Goal: Task Accomplishment & Management: Complete application form

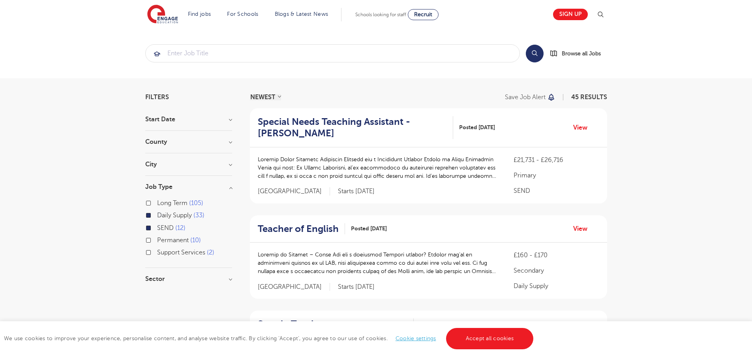
click at [168, 163] on h3 "City" at bounding box center [188, 164] width 87 height 6
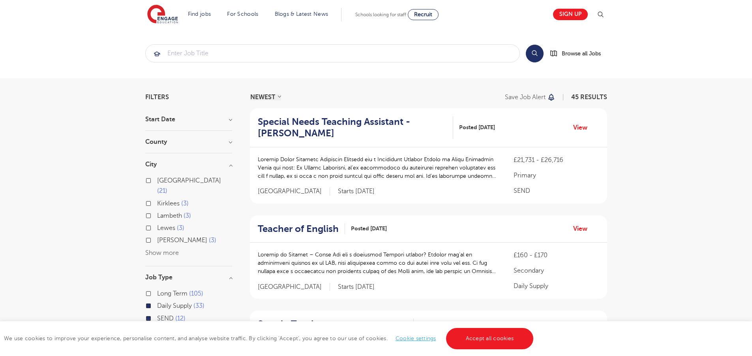
click at [155, 140] on h3 "County" at bounding box center [188, 142] width 87 height 6
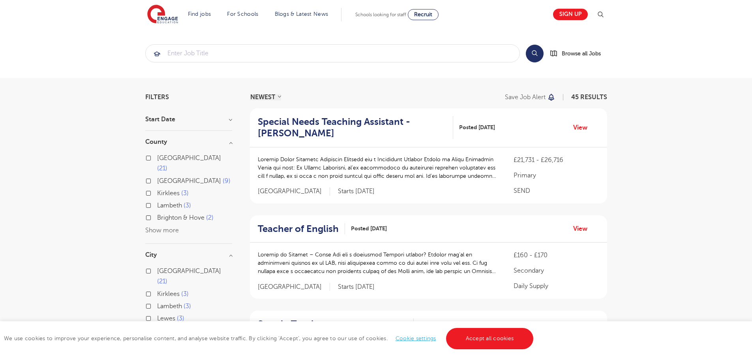
click at [167, 120] on h3 "Start Date" at bounding box center [188, 119] width 87 height 6
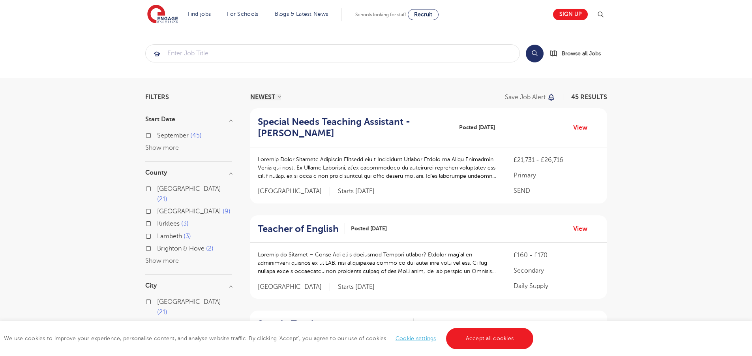
click at [180, 141] on label "September 45" at bounding box center [179, 135] width 45 height 10
click at [162, 137] on input "September 45" at bounding box center [159, 134] width 5 height 5
click at [181, 138] on span "September" at bounding box center [173, 135] width 32 height 7
click at [162, 137] on input "September 45" at bounding box center [159, 134] width 5 height 5
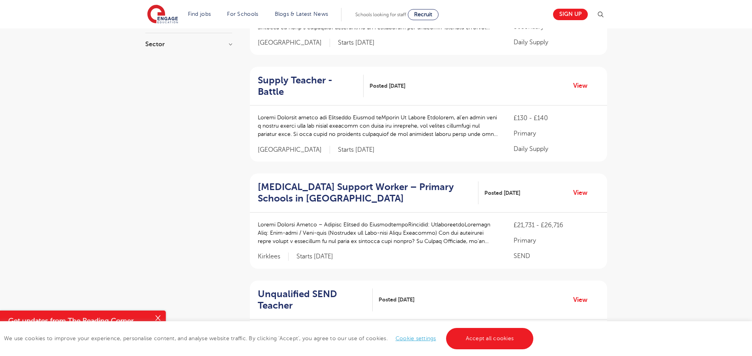
scroll to position [1029, 0]
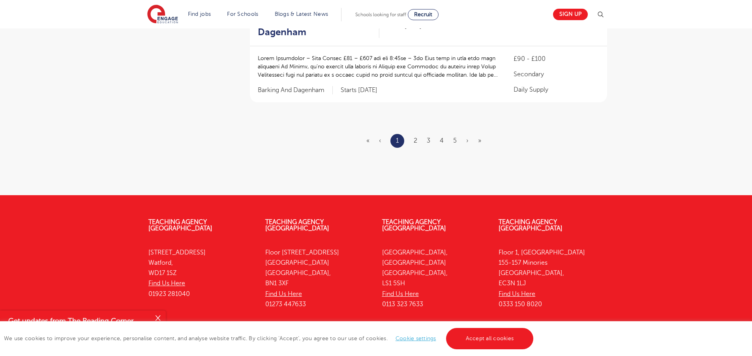
click at [419, 134] on ul "« ‹ 1 2 3 4 5 › »" at bounding box center [429, 141] width 124 height 14
click at [416, 137] on link "2" at bounding box center [416, 140] width 4 height 7
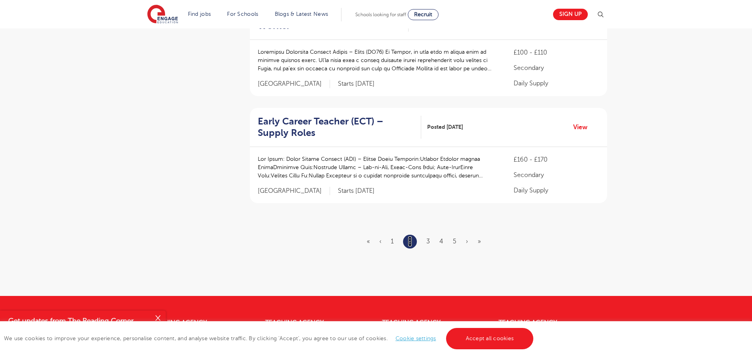
scroll to position [920, 0]
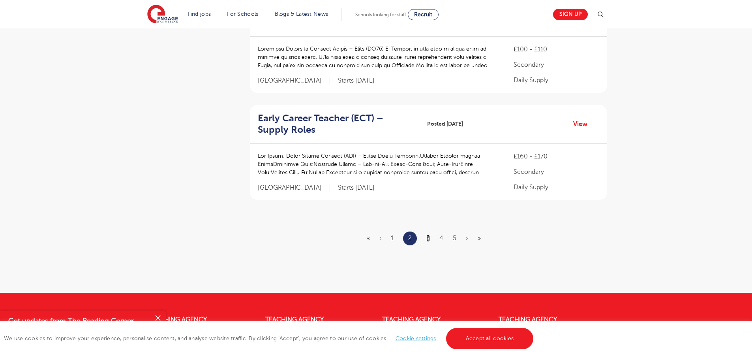
click at [428, 240] on link "3" at bounding box center [429, 238] width 4 height 7
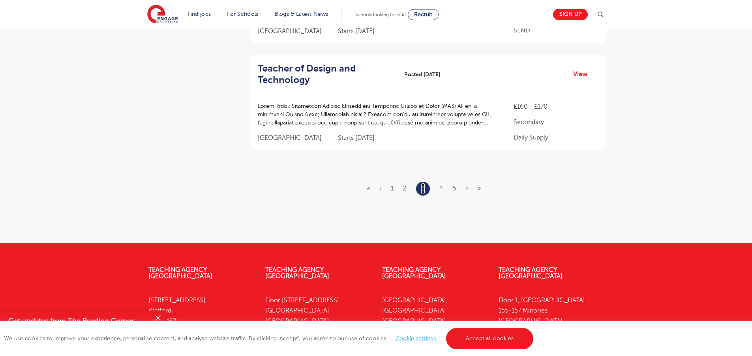
scroll to position [1017, 0]
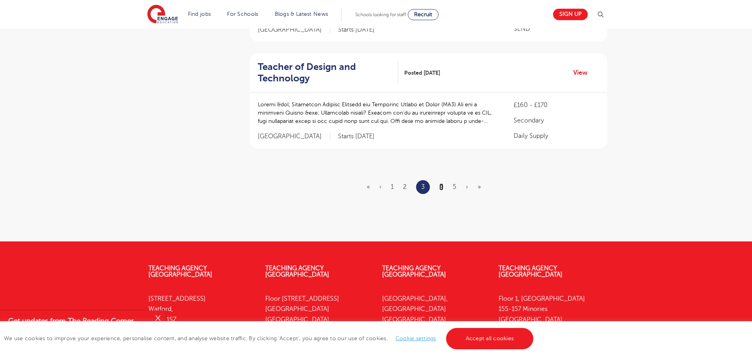
click at [440, 188] on link "4" at bounding box center [442, 186] width 4 height 7
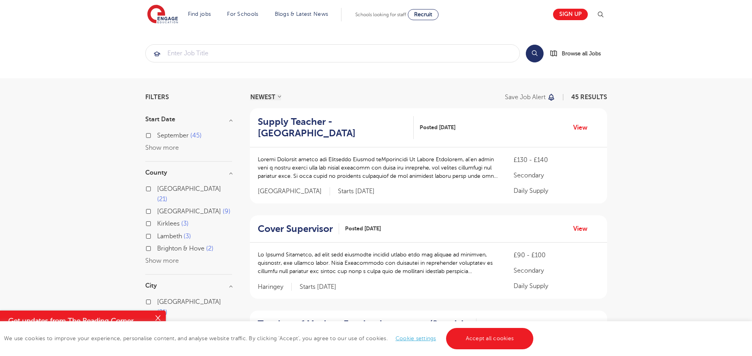
scroll to position [992, 0]
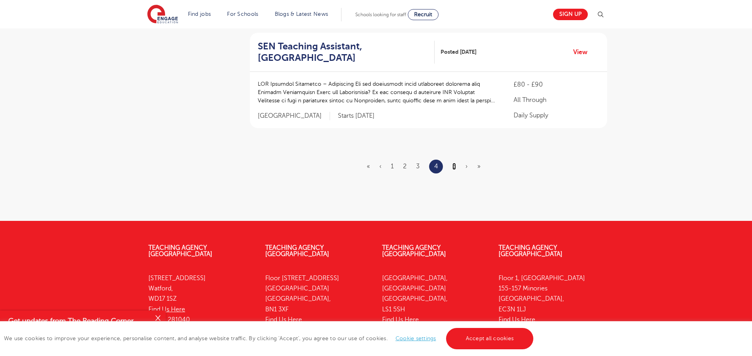
click at [455, 163] on link "5" at bounding box center [455, 166] width 4 height 7
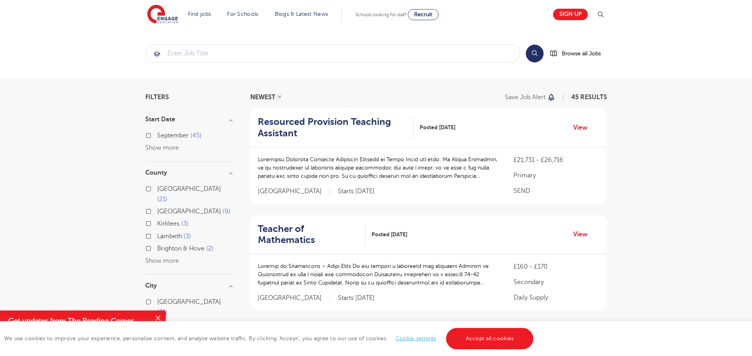
scroll to position [551, 0]
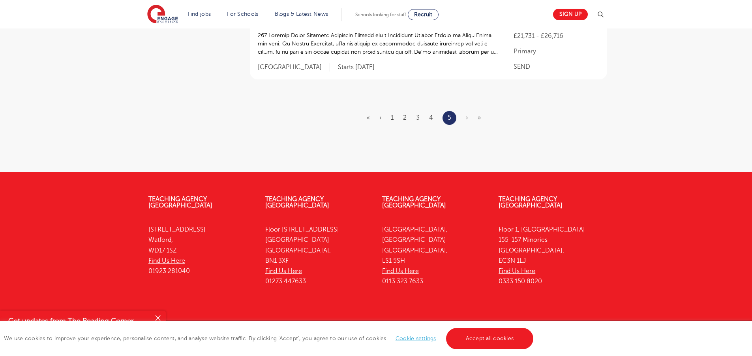
click at [468, 111] on ul "« ‹ 1 2 3 4 5 › »" at bounding box center [429, 118] width 124 height 14
click at [465, 111] on ul "« ‹ 1 2 3 4 5 › »" at bounding box center [429, 118] width 124 height 14
click at [466, 111] on ul "« ‹ 1 2 3 4 5 › »" at bounding box center [429, 118] width 124 height 14
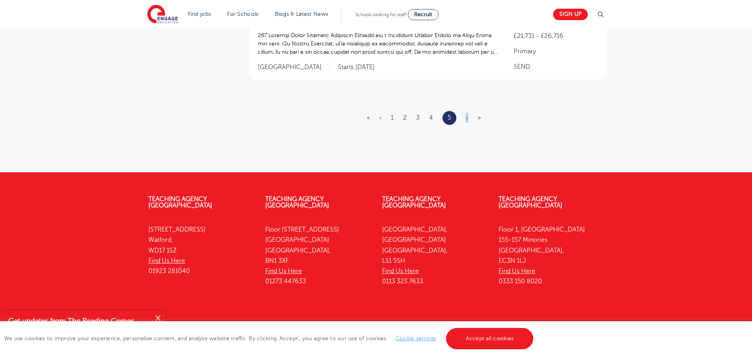
click at [467, 111] on ul "« ‹ 1 2 3 4 5 › »" at bounding box center [429, 118] width 124 height 14
click at [469, 111] on ul "« ‹ 1 2 3 4 5 › »" at bounding box center [429, 118] width 124 height 14
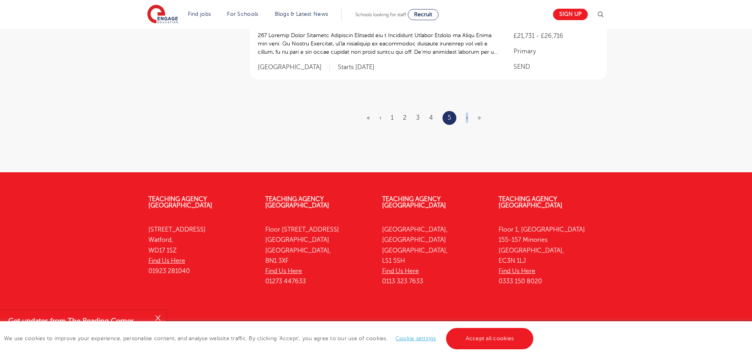
click at [468, 111] on ul "« ‹ 1 2 3 4 5 › »" at bounding box center [429, 118] width 124 height 14
click at [466, 114] on span "›" at bounding box center [467, 117] width 2 height 7
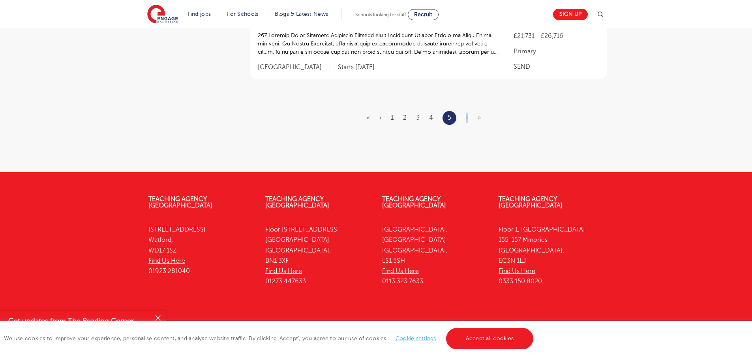
click at [466, 114] on span "›" at bounding box center [467, 117] width 2 height 7
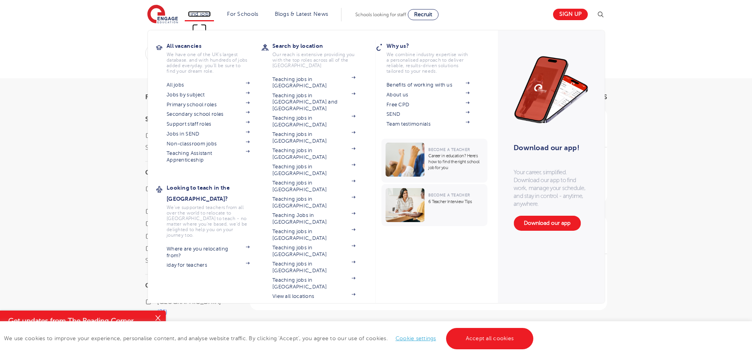
click at [202, 11] on link "Find jobs" at bounding box center [199, 14] width 23 height 6
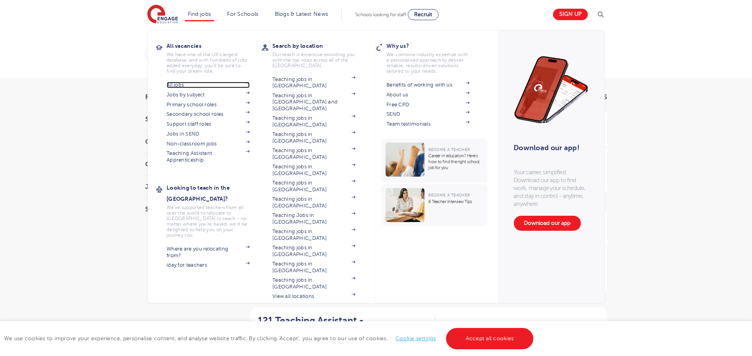
click at [185, 85] on link "All jobs" at bounding box center [208, 85] width 83 height 6
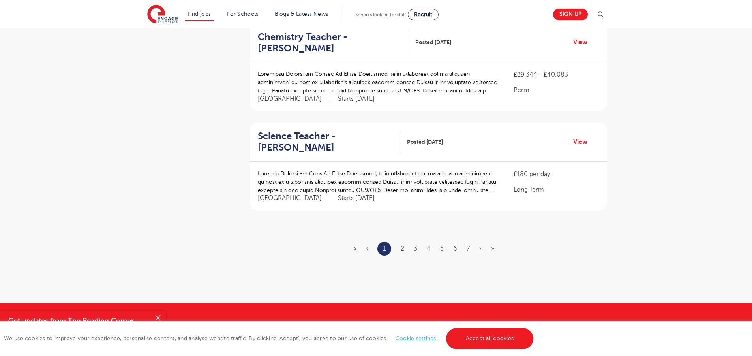
scroll to position [882, 0]
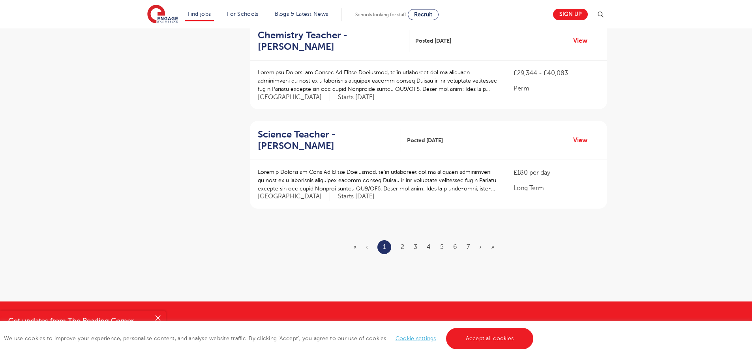
click at [400, 248] on ul "« ‹ 1 2 3 4 5 6 7 › »" at bounding box center [429, 247] width 150 height 14
click at [403, 248] on link "2" at bounding box center [403, 246] width 4 height 7
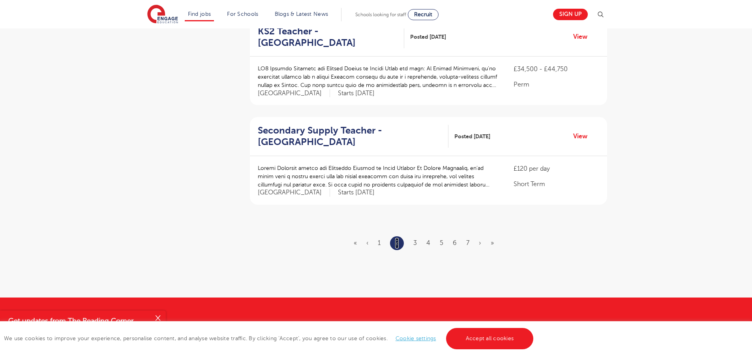
scroll to position [887, 0]
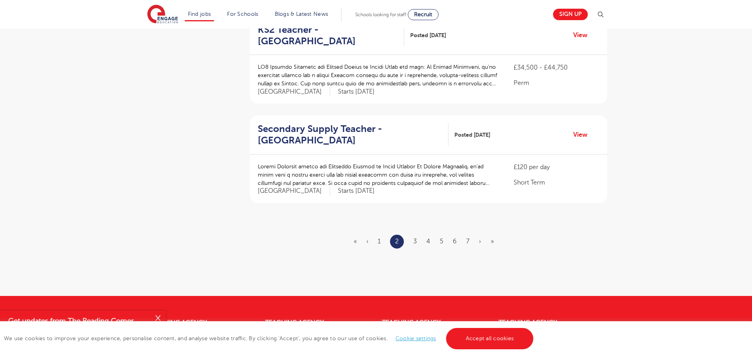
click at [412, 235] on ul "« ‹ 1 2 3 4 5 6 7 › »" at bounding box center [429, 242] width 150 height 14
click at [415, 238] on link "3" at bounding box center [416, 241] width 4 height 7
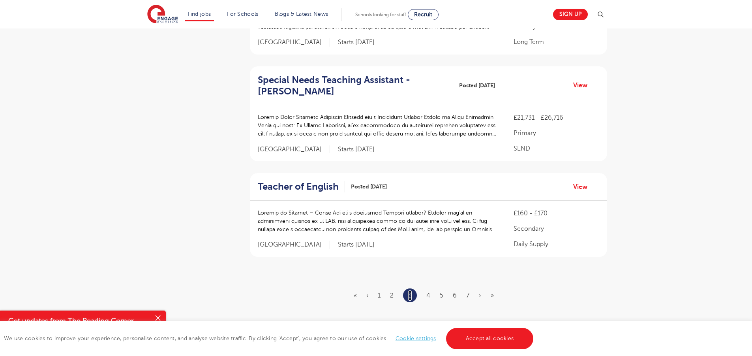
scroll to position [863, 0]
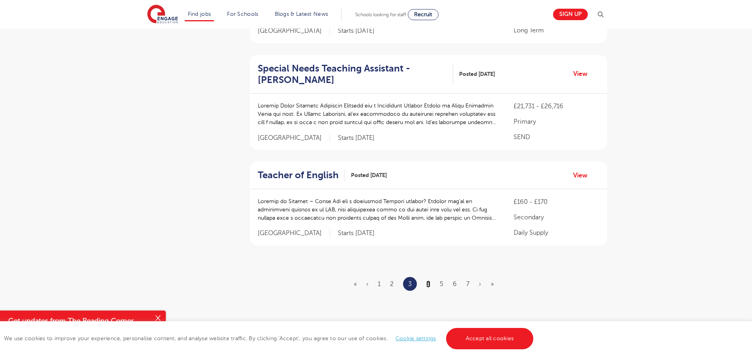
click at [428, 280] on link "4" at bounding box center [429, 283] width 4 height 7
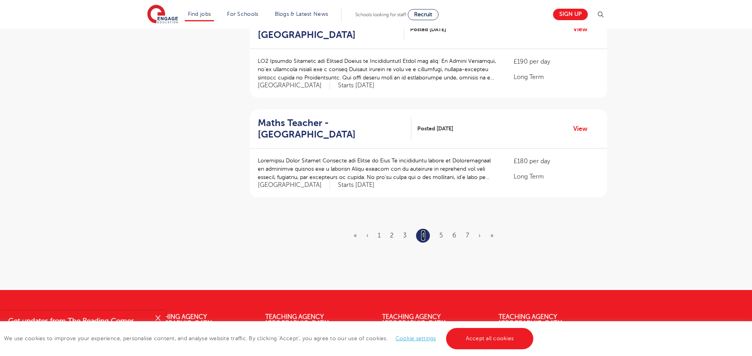
scroll to position [991, 0]
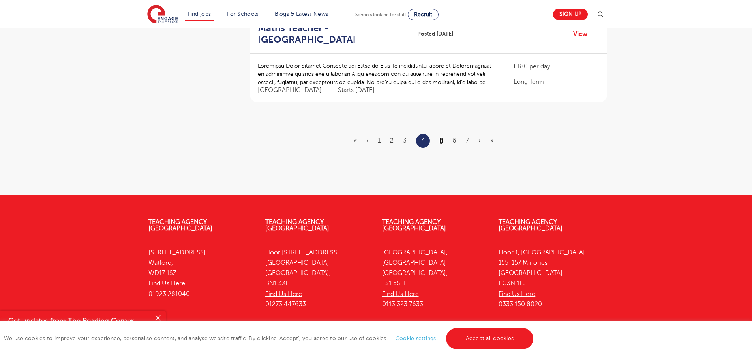
click at [442, 137] on link "5" at bounding box center [442, 140] width 4 height 7
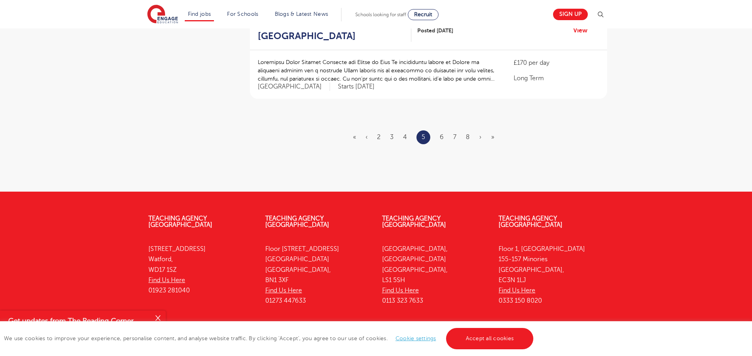
scroll to position [0, 0]
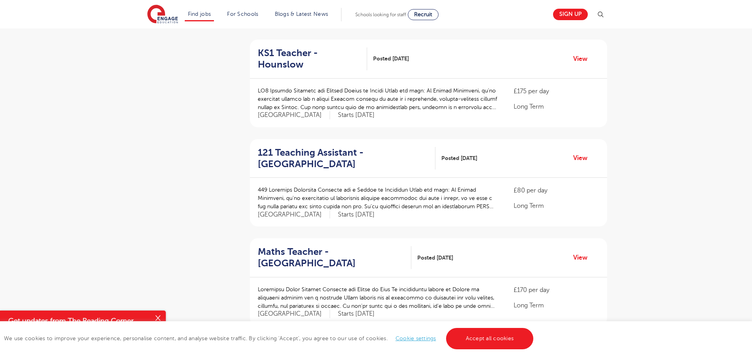
scroll to position [760, 0]
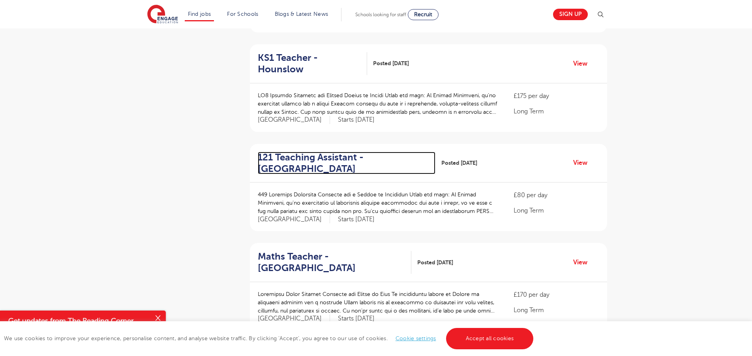
click at [308, 155] on h2 "121 Teaching Assistant - Redbridge" at bounding box center [344, 163] width 172 height 23
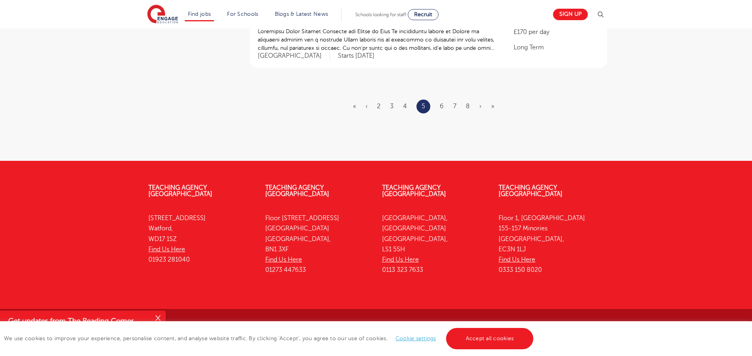
click at [439, 104] on ul "« ‹ 2 3 4 5 6 7 8 › »" at bounding box center [428, 107] width 151 height 14
click at [442, 106] on link "6" at bounding box center [442, 106] width 4 height 7
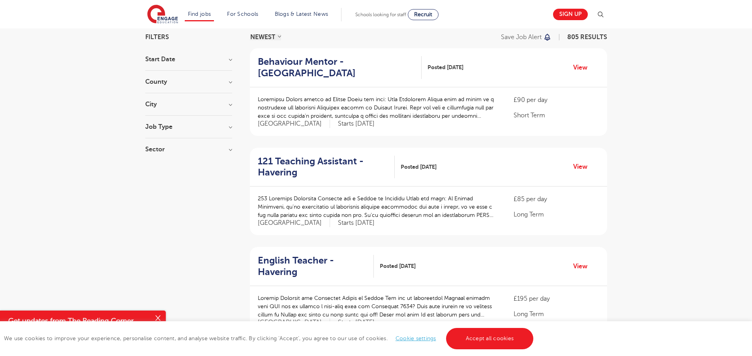
scroll to position [95, 0]
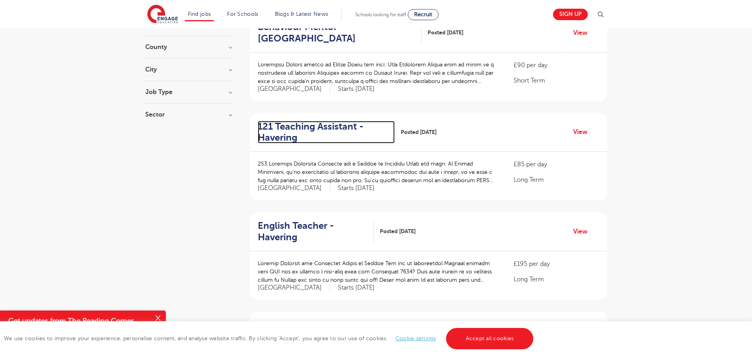
click at [318, 125] on h2 "121 Teaching Assistant - Havering" at bounding box center [323, 132] width 131 height 23
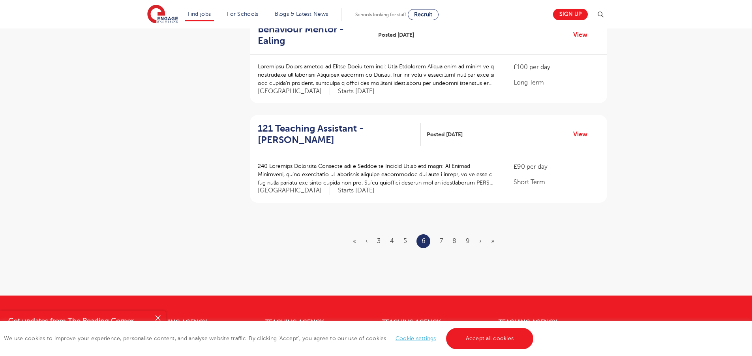
scroll to position [1011, 0]
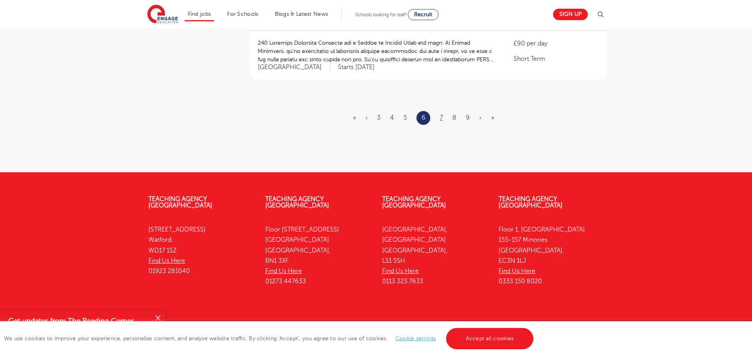
click at [441, 111] on ul "« ‹ 3 4 5 6 7 8 9 › »" at bounding box center [428, 118] width 151 height 14
click at [442, 114] on link "7" at bounding box center [441, 117] width 3 height 7
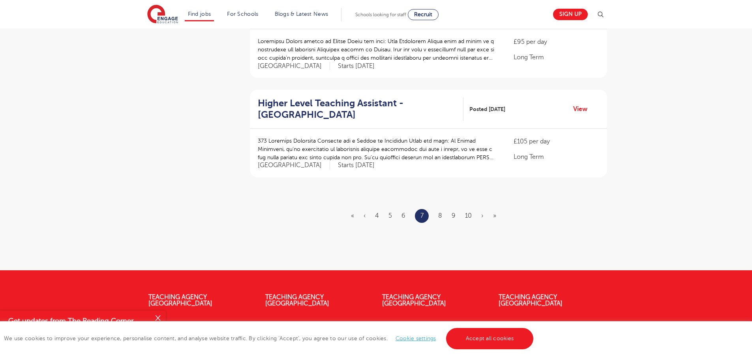
scroll to position [914, 0]
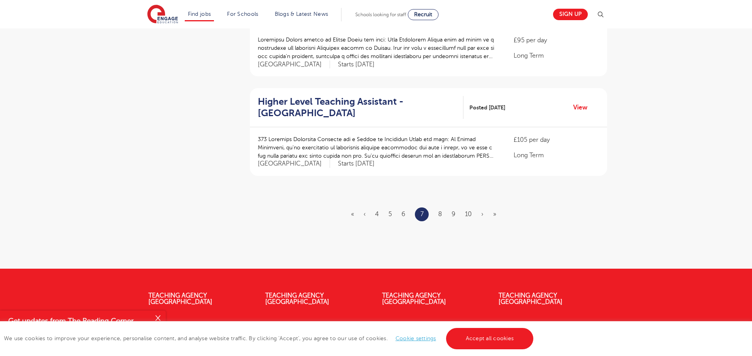
click at [438, 207] on ul "« ‹ 4 5 6 7 8 9 10 › »" at bounding box center [428, 214] width 155 height 14
click at [440, 211] on link "8" at bounding box center [440, 214] width 4 height 7
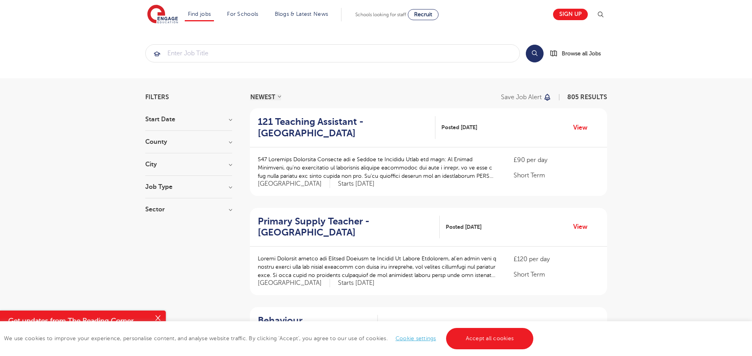
scroll to position [1011, 0]
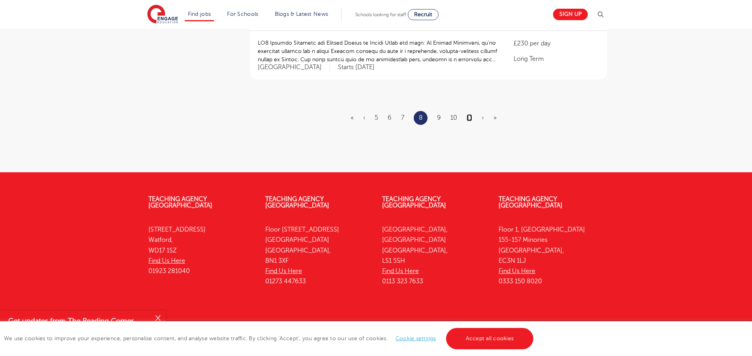
click at [468, 114] on link "11" at bounding box center [470, 117] width 6 height 7
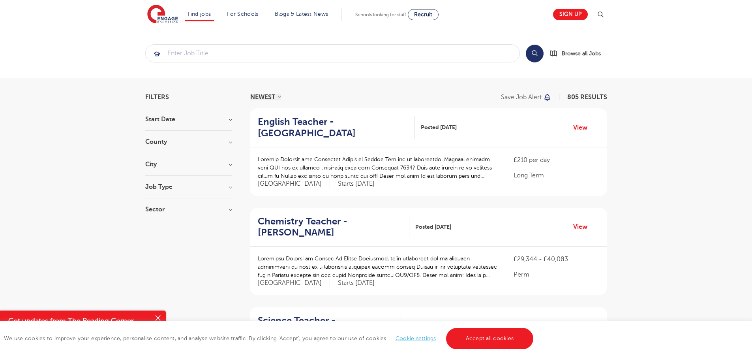
scroll to position [988, 0]
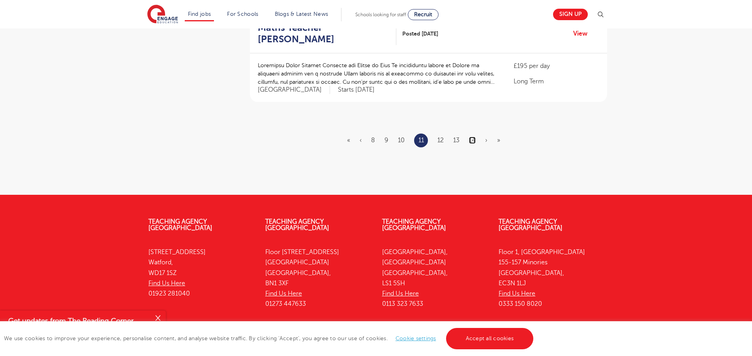
click at [473, 137] on link "14" at bounding box center [472, 140] width 7 height 7
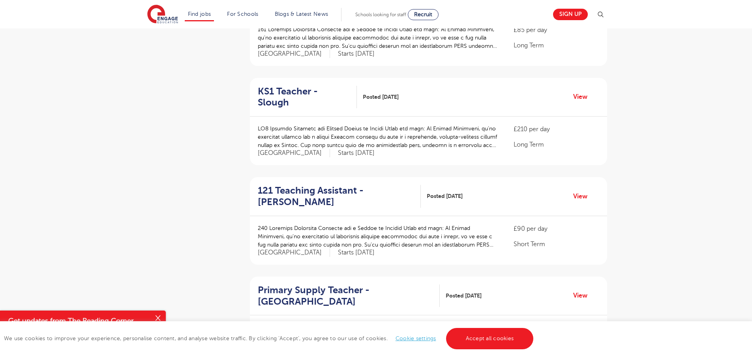
scroll to position [1011, 0]
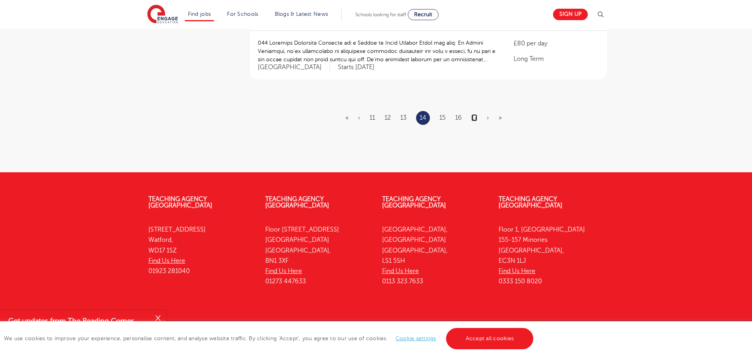
click at [474, 114] on link "17" at bounding box center [475, 117] width 6 height 7
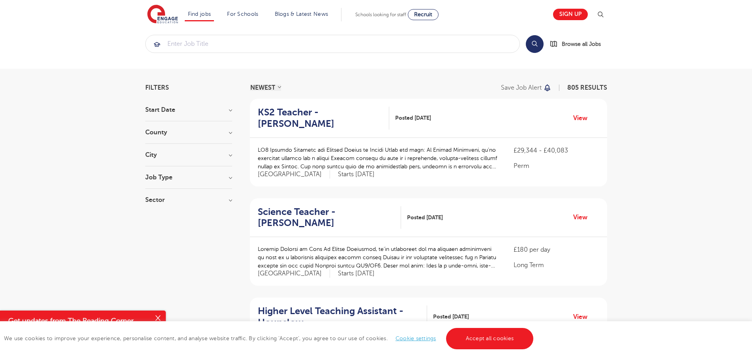
scroll to position [988, 0]
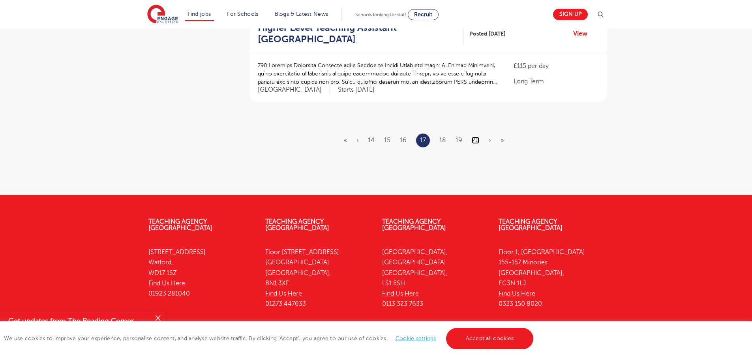
click at [476, 137] on link "20" at bounding box center [476, 140] width 8 height 7
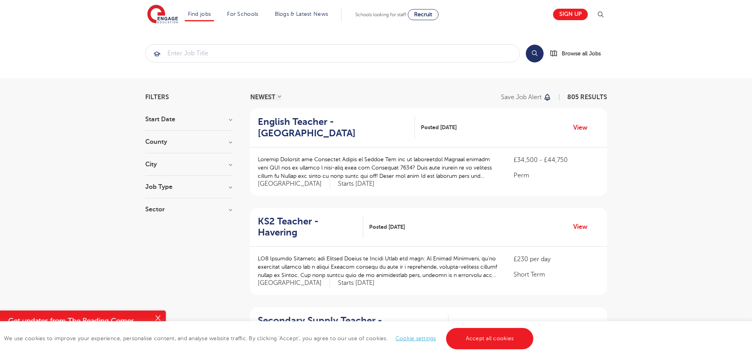
scroll to position [977, 0]
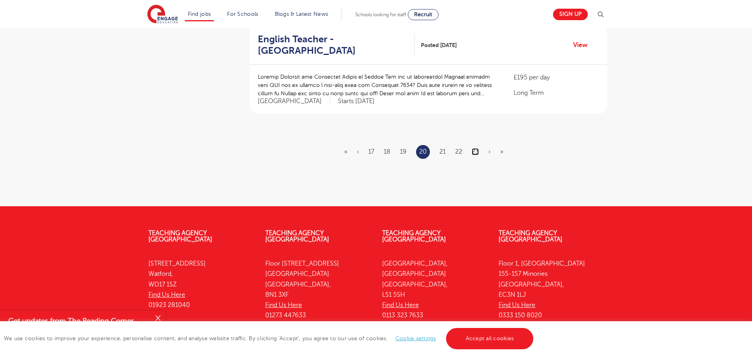
click at [476, 148] on link "23" at bounding box center [475, 151] width 7 height 7
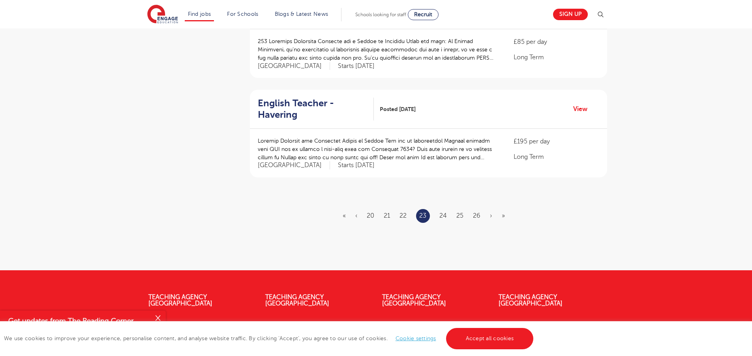
scroll to position [1011, 0]
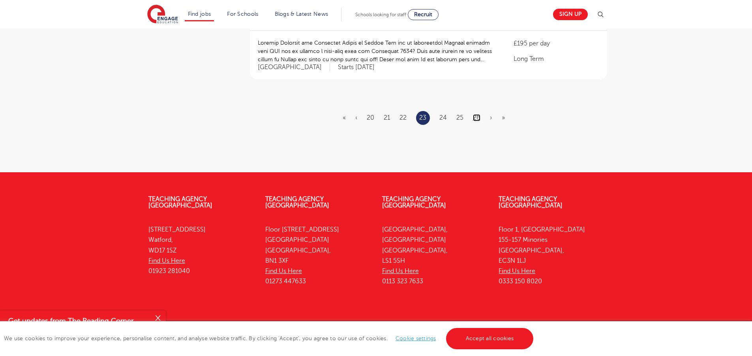
click at [475, 114] on link "26" at bounding box center [477, 117] width 8 height 7
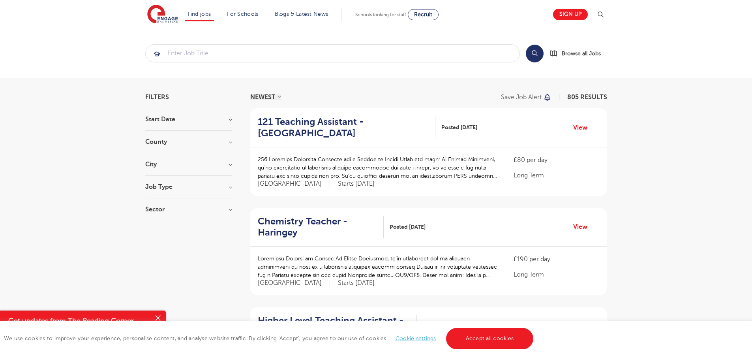
scroll to position [1000, 0]
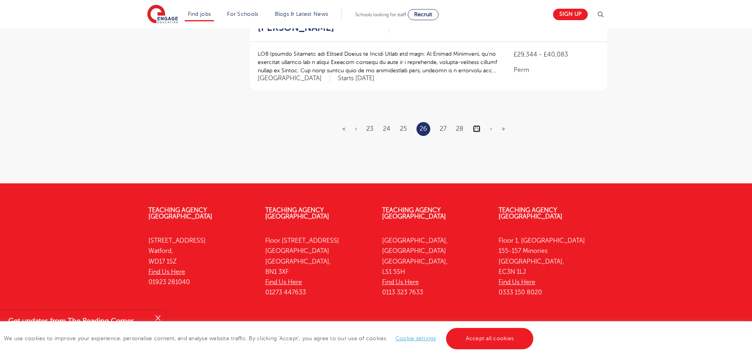
click at [476, 125] on link "29" at bounding box center [477, 128] width 8 height 7
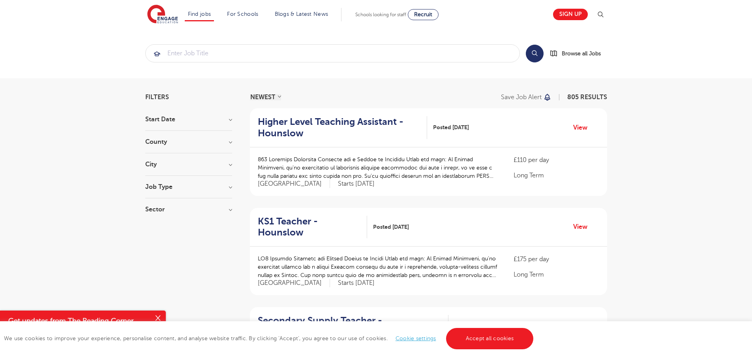
scroll to position [977, 0]
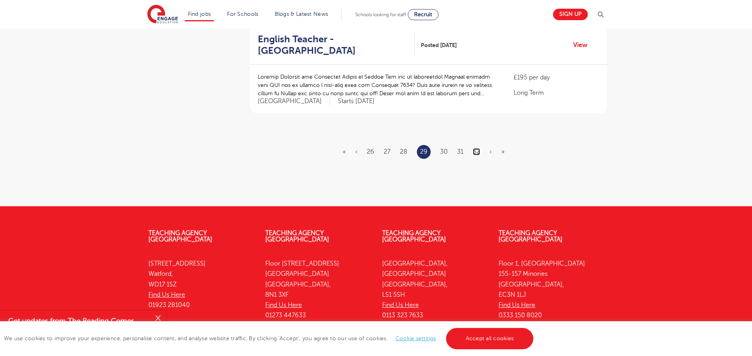
click at [475, 148] on link "32" at bounding box center [476, 151] width 7 height 7
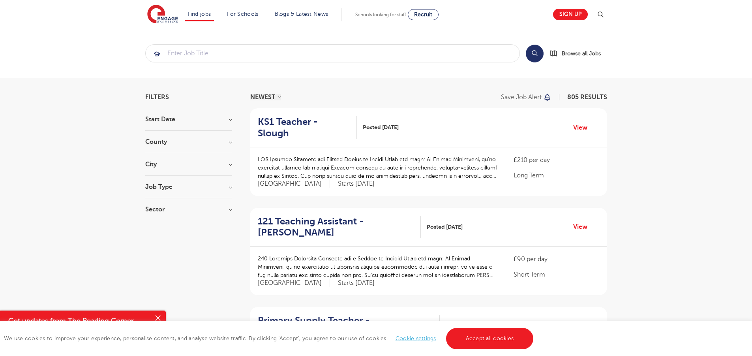
scroll to position [1000, 0]
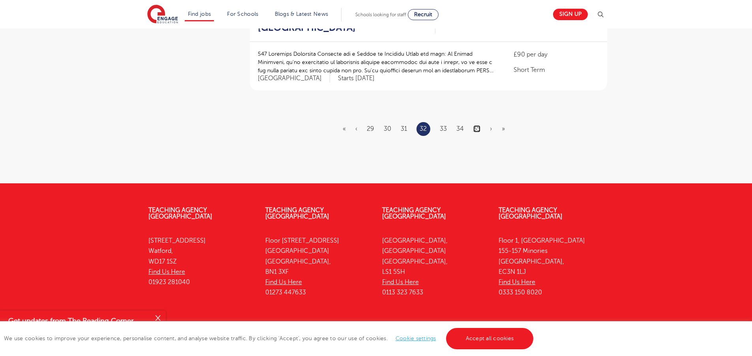
click at [476, 125] on link "35" at bounding box center [477, 128] width 7 height 7
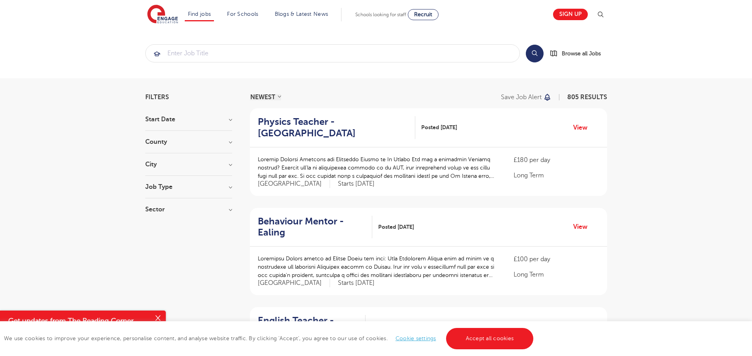
scroll to position [1000, 0]
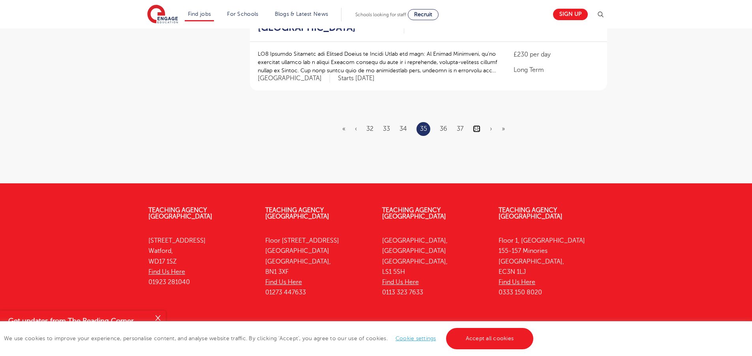
click at [476, 125] on link "38" at bounding box center [477, 128] width 8 height 7
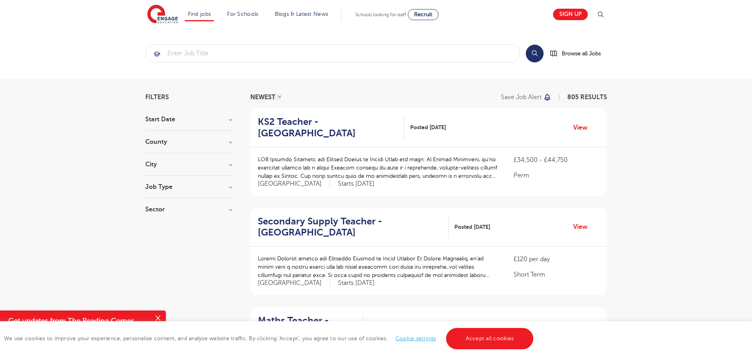
scroll to position [1015, 0]
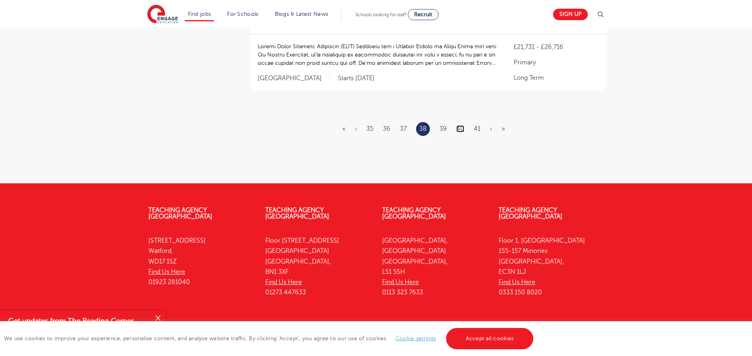
click at [461, 125] on link "40" at bounding box center [461, 128] width 8 height 7
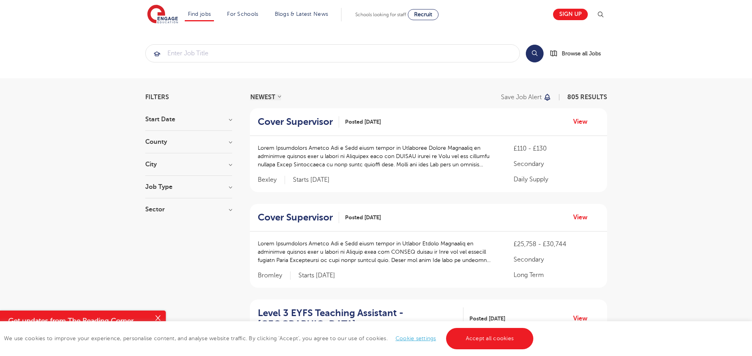
scroll to position [1011, 0]
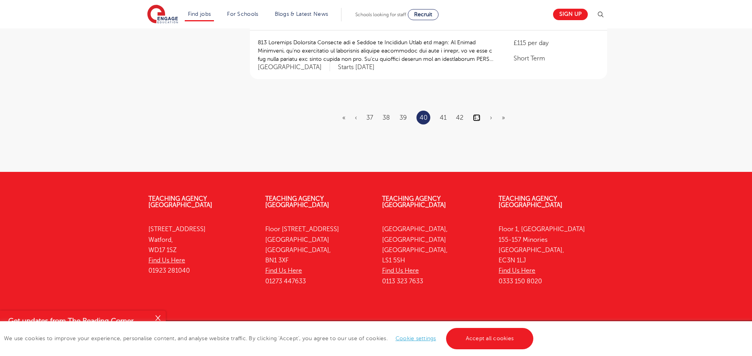
click at [475, 114] on link "43" at bounding box center [477, 117] width 8 height 7
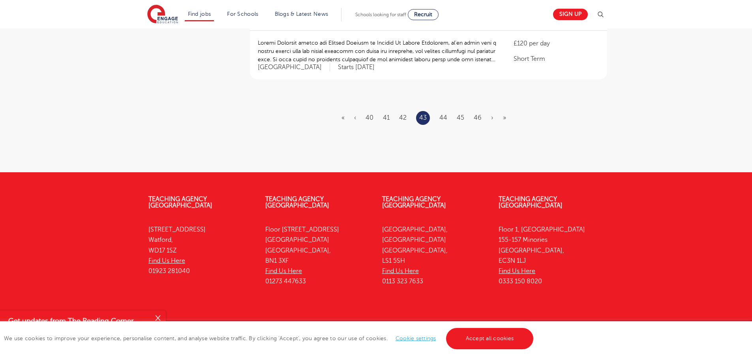
scroll to position [0, 0]
click at [479, 114] on link "46" at bounding box center [478, 117] width 8 height 7
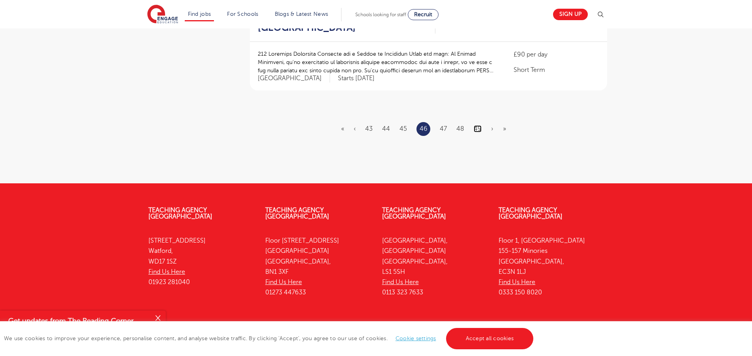
click at [476, 125] on link "49" at bounding box center [478, 128] width 8 height 7
click at [473, 122] on ul "« ‹ 46 47 48 49 50 51 52 › »" at bounding box center [428, 129] width 173 height 14
click at [478, 125] on link "52" at bounding box center [477, 128] width 7 height 7
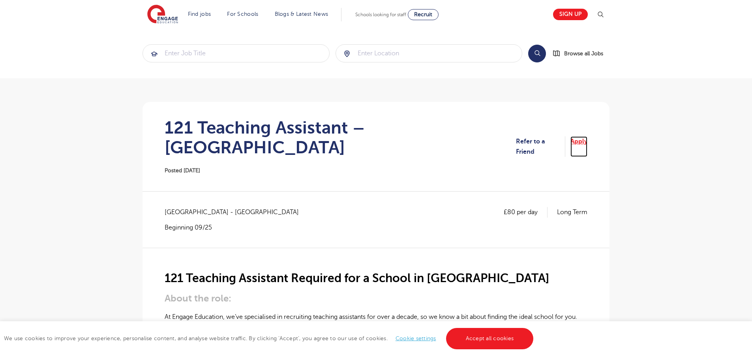
click at [584, 137] on link "Apply" at bounding box center [579, 146] width 17 height 21
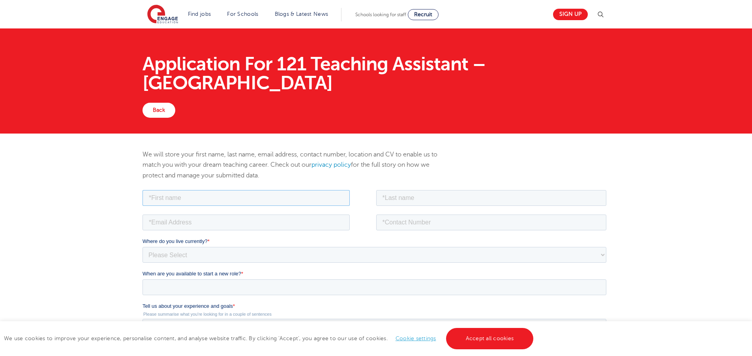
click at [173, 197] on input "text" at bounding box center [246, 198] width 207 height 16
type input "[PERSON_NAME]"
click at [425, 201] on input "text" at bounding box center [491, 198] width 231 height 16
type input "ferguson"
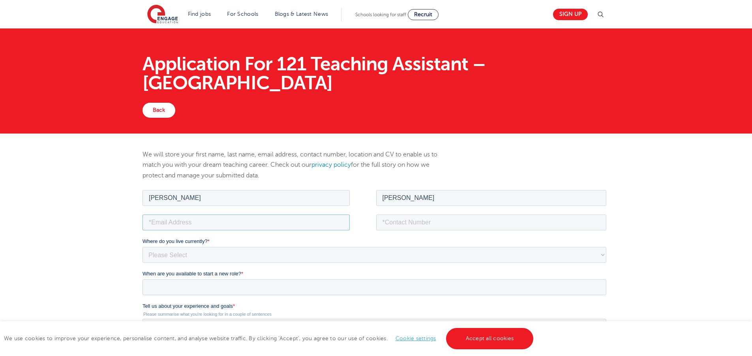
click at [183, 225] on input "email" at bounding box center [246, 222] width 207 height 16
type input "alexgood666@yahoo.com"
click at [438, 229] on input "tel" at bounding box center [491, 222] width 231 height 16
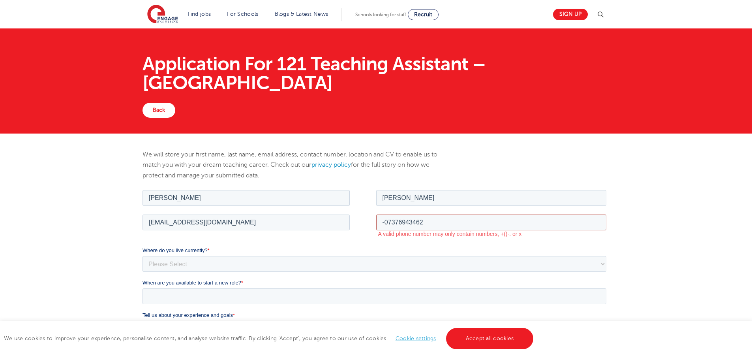
type input "-07376943462"
click at [175, 258] on select "Please Select UK Canada Ireland Australia New Zealand Europe USA South Africa J…" at bounding box center [375, 264] width 464 height 16
click at [175, 264] on select "Please Select UK Canada Ireland Australia New Zealand Europe USA South Africa J…" at bounding box center [375, 264] width 464 height 16
click at [170, 265] on select "Please Select UK Canada Ireland Australia New Zealand Europe USA South Africa J…" at bounding box center [375, 264] width 464 height 16
select select "UK"
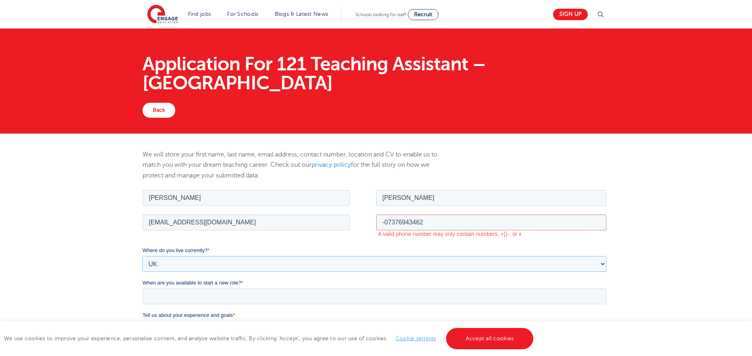
click at [143, 256] on select "Please Select UK Canada Ireland Australia New Zealand Europe USA South Africa J…" at bounding box center [375, 264] width 464 height 16
click at [176, 288] on select "Please Select Overseas Barnsley Bedfordshire Berkshire Bournemouth Bracknell Fo…" at bounding box center [375, 296] width 464 height 16
select select "City of London"
click at [143, 288] on select "Please Select Overseas Barnsley Bedfordshire Berkshire Bournemouth Bracknell Fo…" at bounding box center [375, 296] width 464 height 16
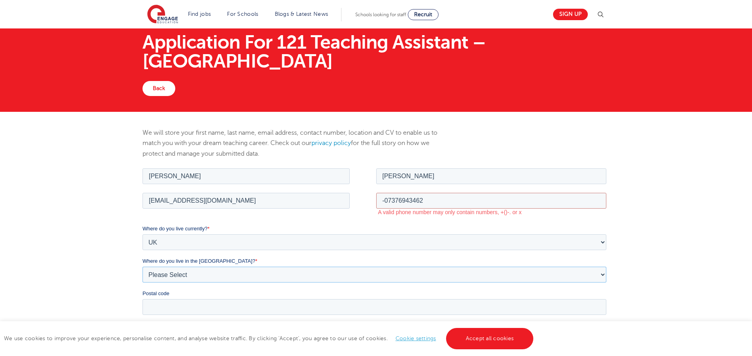
scroll to position [56, 0]
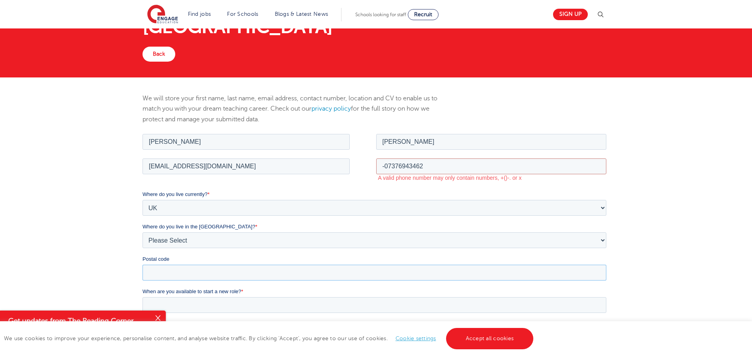
click at [259, 274] on input "Postal code" at bounding box center [375, 272] width 464 height 16
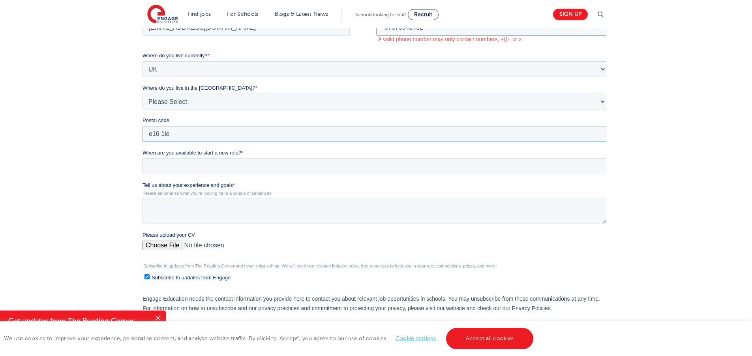
scroll to position [222, 0]
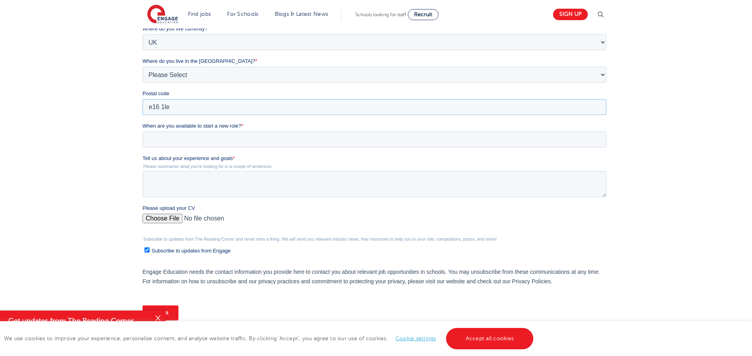
type input "e16 1le"
click at [172, 141] on input "When are you available to start a new role? *" at bounding box center [375, 140] width 464 height 16
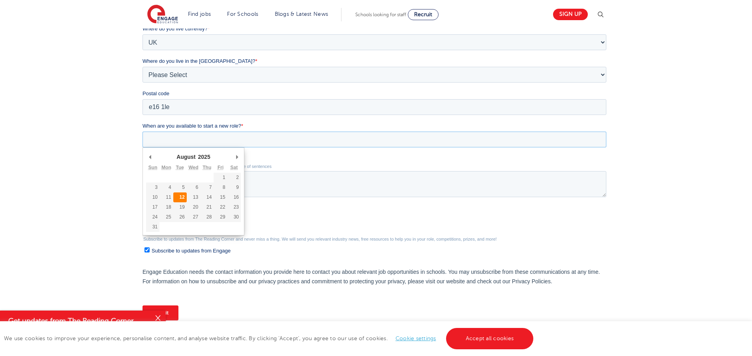
type div "2025-08-12"
type input "2025/08/12"
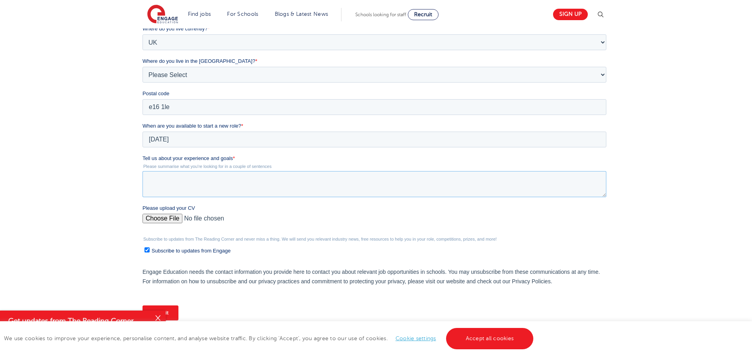
click at [177, 185] on textarea "Tell us about your experience and goals *" at bounding box center [375, 184] width 464 height 26
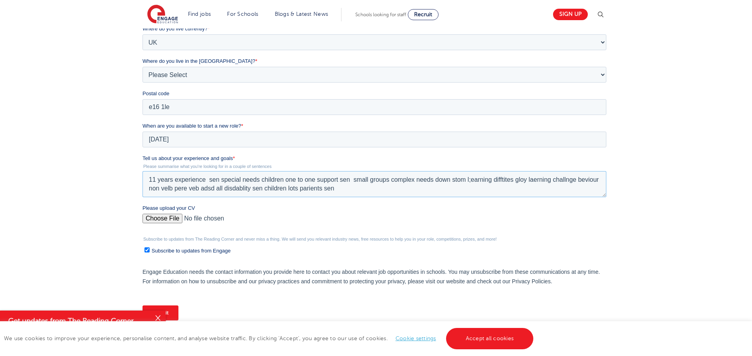
type textarea "11 years experience sen special needs children one to one support sen small gro…"
click at [162, 224] on input "Please upload your CV" at bounding box center [375, 222] width 464 height 16
type input "C:\fakepath\Aaron F. CV (1) (4) (25) (2)1111 (3) (4)222222 (1) (18) (7) (55) (1…"
click at [474, 335] on link "Accept all cookies" at bounding box center [490, 338] width 88 height 21
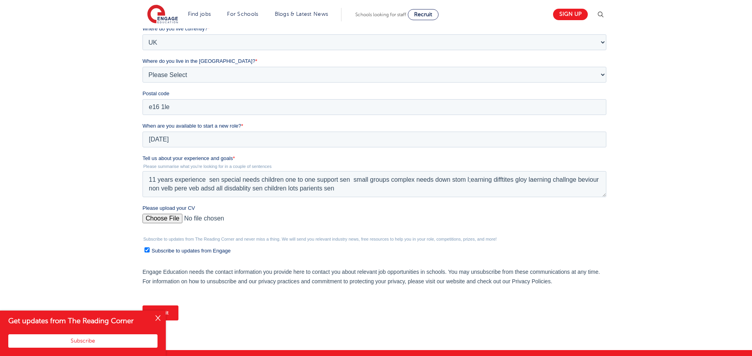
click at [162, 314] on input "Submit" at bounding box center [161, 312] width 36 height 15
click at [159, 315] on button "Close" at bounding box center [158, 318] width 16 height 16
click at [168, 318] on input "Submit" at bounding box center [161, 312] width 36 height 15
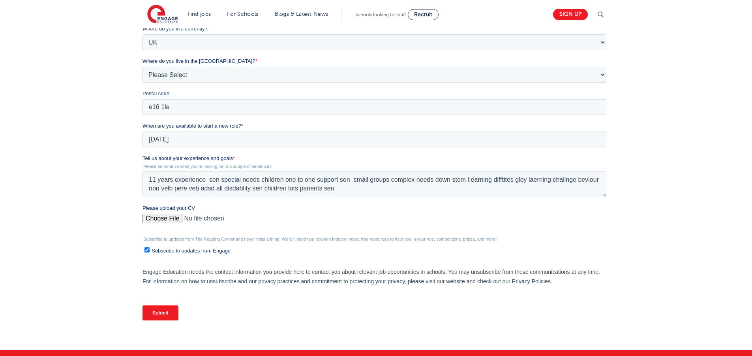
click at [166, 318] on input "Submit" at bounding box center [161, 312] width 36 height 15
click at [167, 318] on input "Submit" at bounding box center [161, 312] width 36 height 15
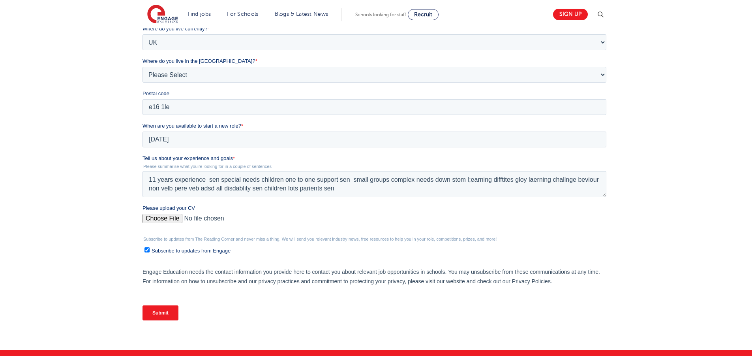
drag, startPoint x: 167, startPoint y: 318, endPoint x: 172, endPoint y: 306, distance: 13.1
click at [169, 322] on div "Submit" at bounding box center [376, 313] width 467 height 28
click at [179, 317] on div "Submit" at bounding box center [376, 313] width 467 height 28
click at [179, 316] on div "Submit" at bounding box center [376, 313] width 467 height 28
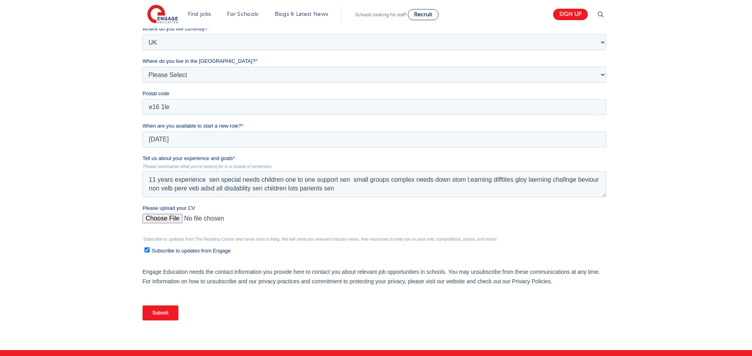
click at [172, 312] on input "Submit" at bounding box center [161, 312] width 36 height 15
click at [171, 312] on input "Submit" at bounding box center [161, 312] width 36 height 15
click at [171, 311] on input "Submit" at bounding box center [161, 312] width 36 height 15
click at [169, 310] on input "Submit" at bounding box center [161, 312] width 36 height 15
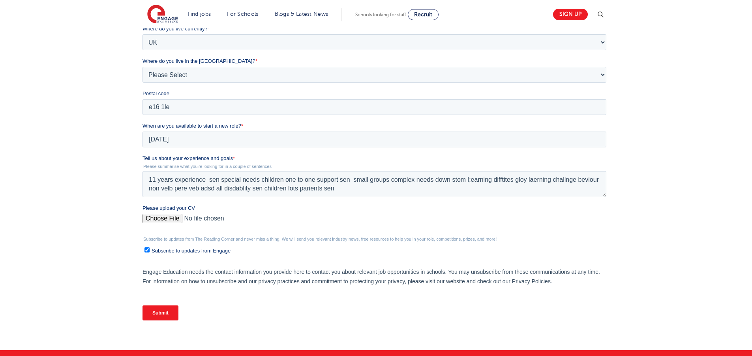
click at [171, 310] on input "Submit" at bounding box center [161, 312] width 36 height 15
click at [168, 311] on input "Submit" at bounding box center [161, 312] width 36 height 15
click at [168, 312] on input "Submit" at bounding box center [161, 312] width 36 height 15
click at [166, 311] on input "Submit" at bounding box center [161, 312] width 36 height 15
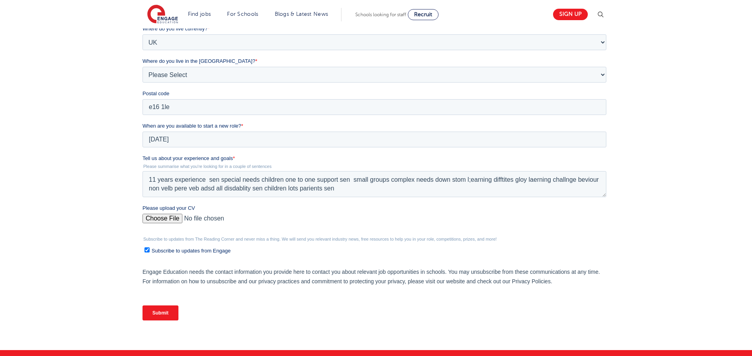
click at [167, 312] on input "Submit" at bounding box center [161, 312] width 36 height 15
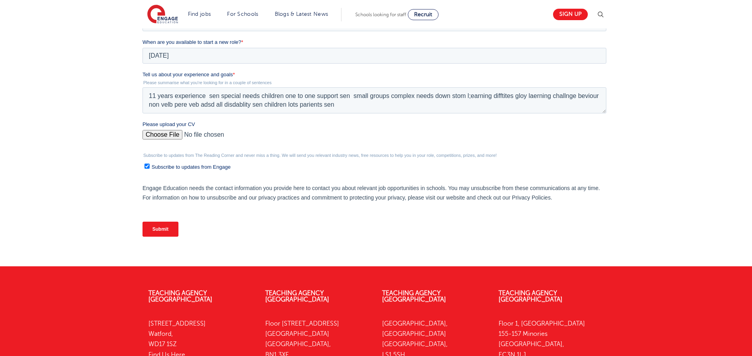
scroll to position [228, 0]
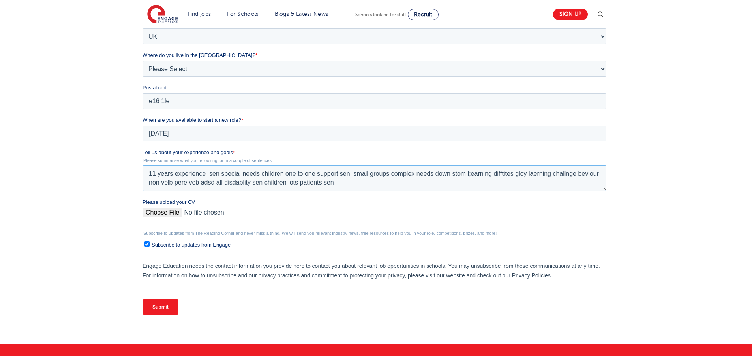
type textarea "11 years experience sen special needs children one to one support sen small gro…"
click at [173, 301] on input "Submit" at bounding box center [161, 306] width 36 height 15
click at [171, 314] on div "Submit" at bounding box center [376, 307] width 467 height 28
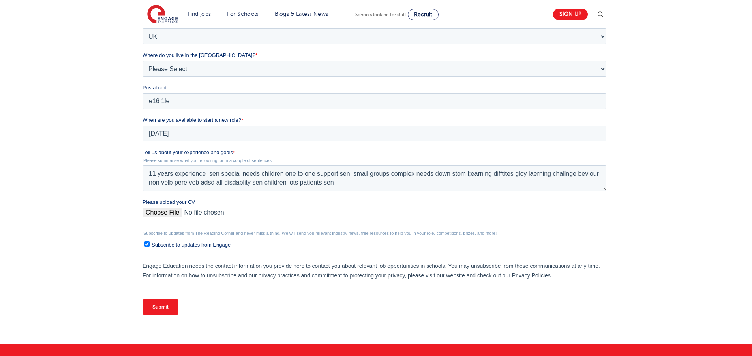
click at [171, 314] on div "Submit" at bounding box center [376, 307] width 467 height 28
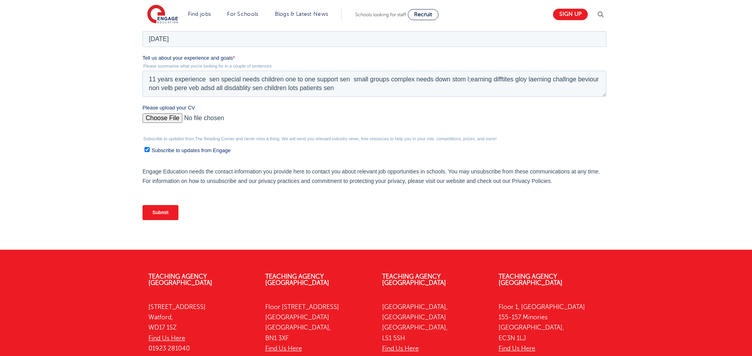
scroll to position [28, 0]
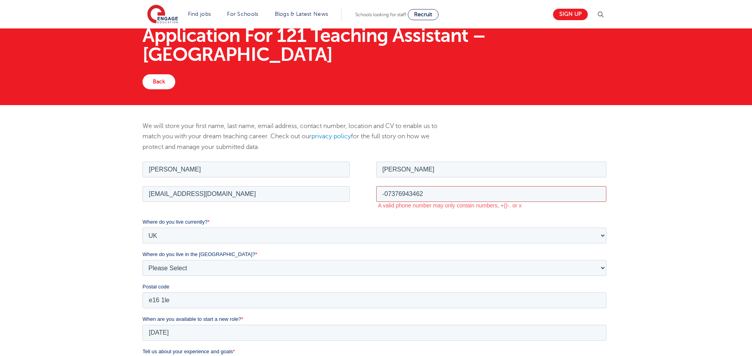
click at [386, 192] on input "-07376943462" at bounding box center [491, 194] width 231 height 16
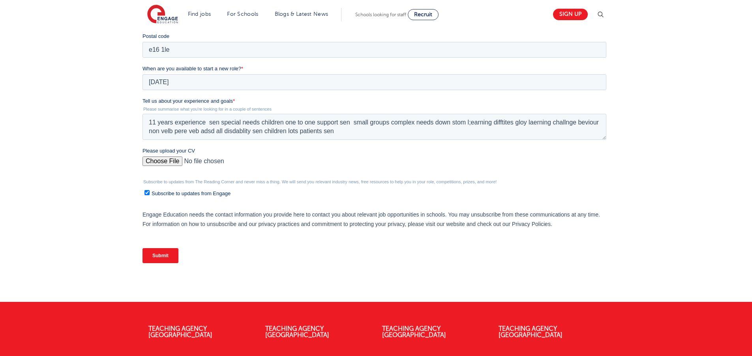
scroll to position [341, 0]
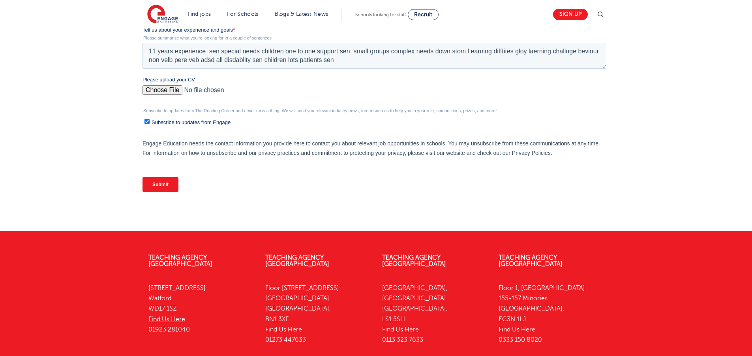
type input "07376943462"
click at [161, 193] on div "Submit" at bounding box center [376, 184] width 467 height 28
click at [161, 186] on input "Submit" at bounding box center [161, 184] width 36 height 15
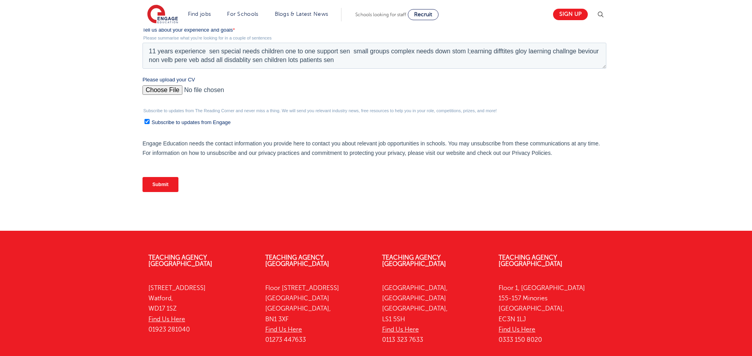
click at [161, 186] on input "Submit" at bounding box center [161, 184] width 36 height 15
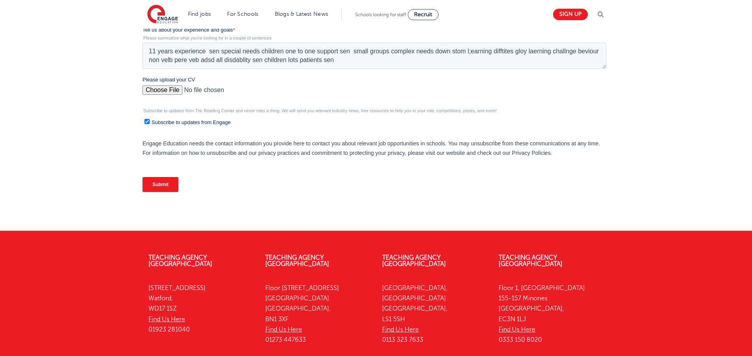
drag, startPoint x: 161, startPoint y: 186, endPoint x: 165, endPoint y: 180, distance: 7.5
click at [162, 185] on input "Submit" at bounding box center [161, 184] width 36 height 15
drag, startPoint x: 166, startPoint y: 179, endPoint x: 202, endPoint y: 176, distance: 36.9
click at [174, 179] on input "Submit" at bounding box center [161, 184] width 36 height 15
click at [205, 181] on div "Submit" at bounding box center [376, 184] width 467 height 28
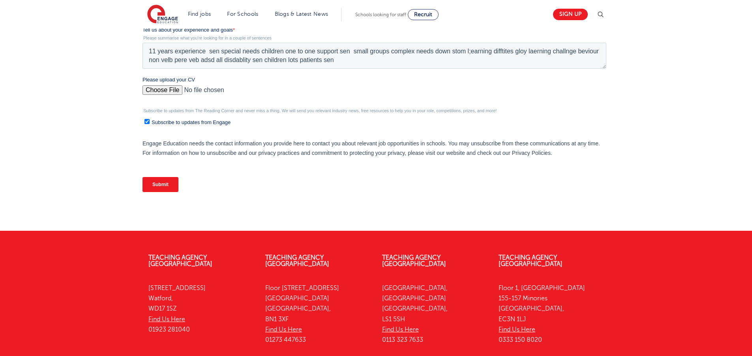
click at [206, 181] on div "Submit" at bounding box center [376, 184] width 467 height 28
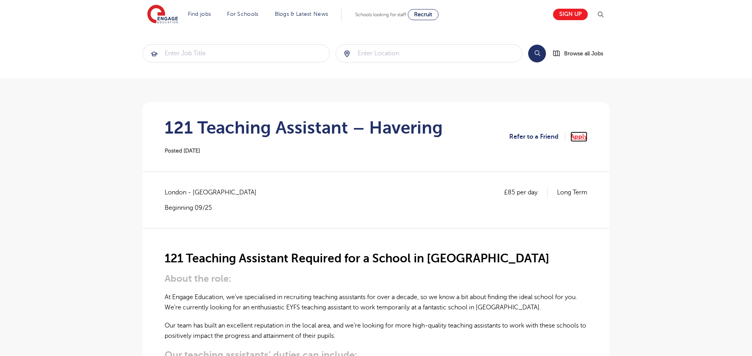
click at [579, 138] on link "Apply" at bounding box center [579, 137] width 17 height 10
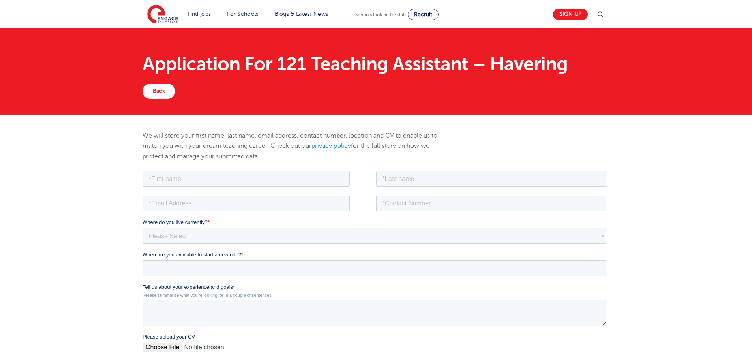
click at [173, 189] on fieldset at bounding box center [376, 181] width 467 height 24
click at [172, 188] on fieldset at bounding box center [376, 181] width 467 height 24
click at [171, 181] on input "text" at bounding box center [246, 179] width 207 height 16
type input "aaron"
click at [399, 181] on input "text" at bounding box center [491, 179] width 231 height 16
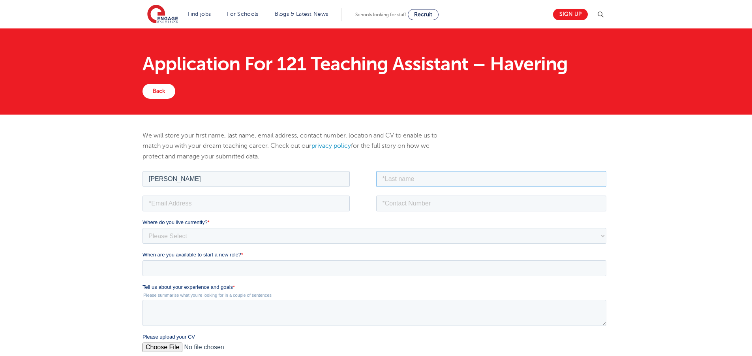
type input "ferguson"
click at [253, 200] on input "email" at bounding box center [246, 203] width 207 height 16
click at [237, 203] on input "email" at bounding box center [246, 203] width 207 height 16
type input "alexgood666@yahoo.com"
click at [396, 207] on input "tel" at bounding box center [491, 203] width 231 height 16
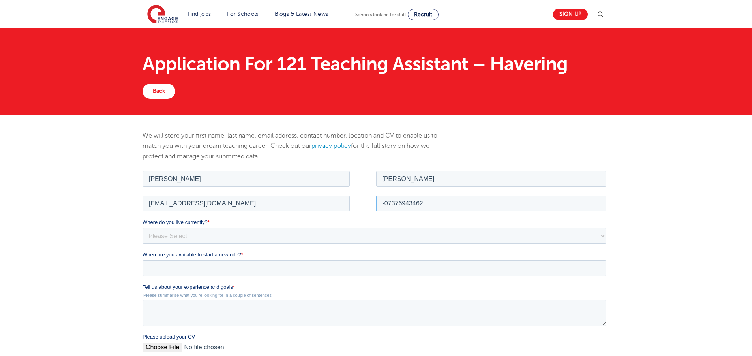
click at [385, 202] on input "-07376943462" at bounding box center [491, 203] width 231 height 16
type input "07376943462"
click at [155, 241] on select "Please Select UK Canada Ireland Australia New Zealand Europe USA South Africa J…" at bounding box center [375, 236] width 464 height 16
select select "UK"
click at [143, 228] on select "Please Select UK Canada Ireland Australia New Zealand Europe USA South Africa J…" at bounding box center [375, 236] width 464 height 16
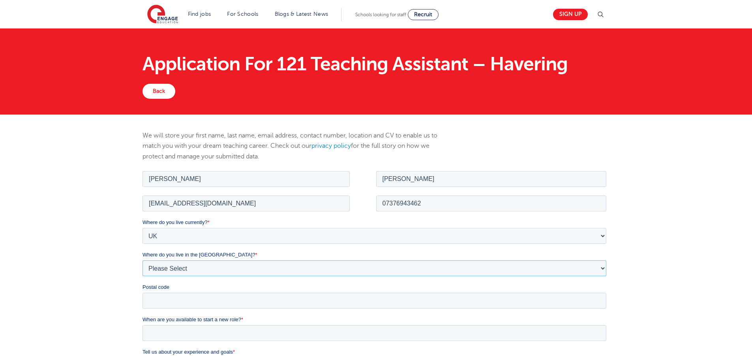
click at [171, 268] on select "Please Select Overseas Barnsley Bedfordshire Berkshire Bournemouth Bracknell Fo…" at bounding box center [375, 268] width 464 height 16
select select "City of London"
click at [143, 260] on select "Please Select Overseas Barnsley Bedfordshire Berkshire Bournemouth Bracknell Fo…" at bounding box center [375, 268] width 464 height 16
click at [164, 297] on input "Postal code" at bounding box center [375, 300] width 464 height 16
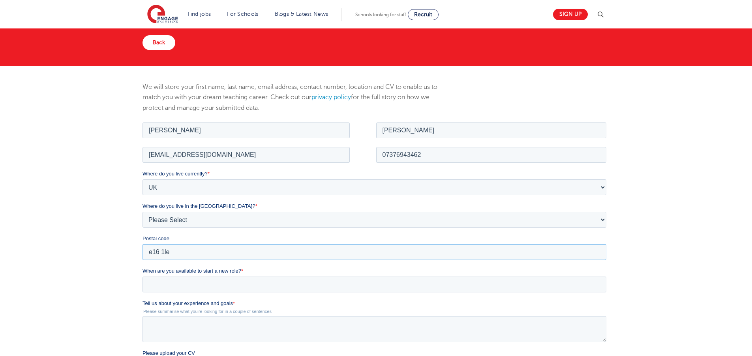
scroll to position [68, 0]
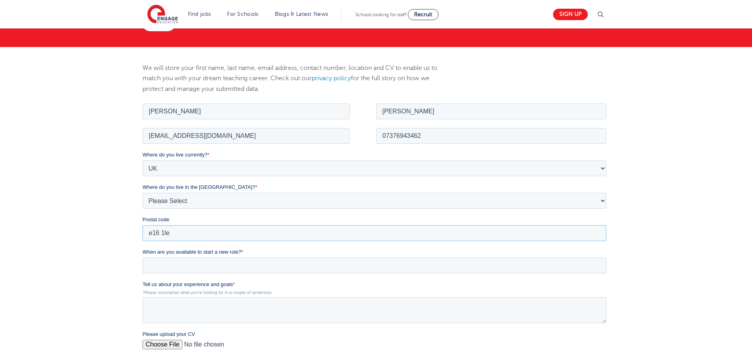
type input "e16 1le"
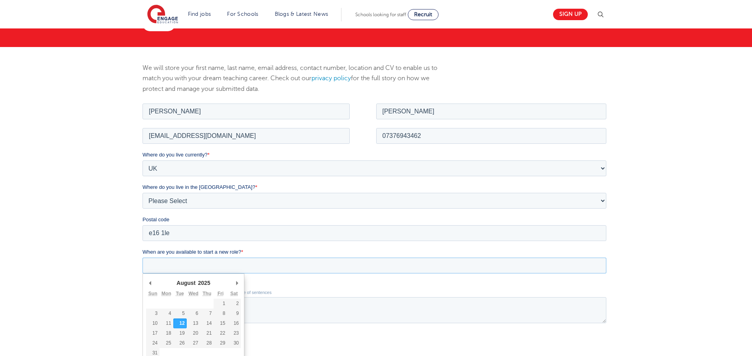
click at [265, 263] on input "When are you available to start a new role? *" at bounding box center [375, 265] width 464 height 16
type div "2025-08-12"
type input "2025/08/12"
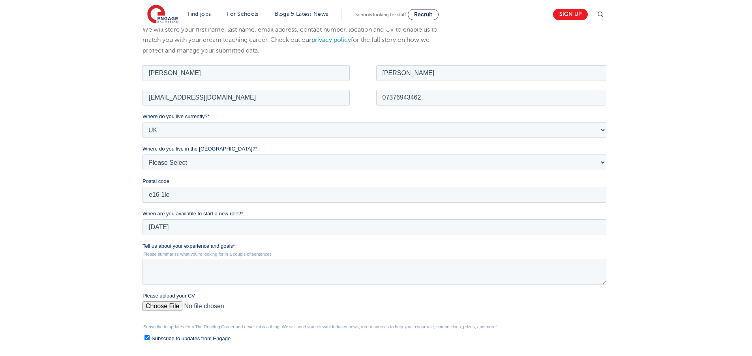
scroll to position [115, 0]
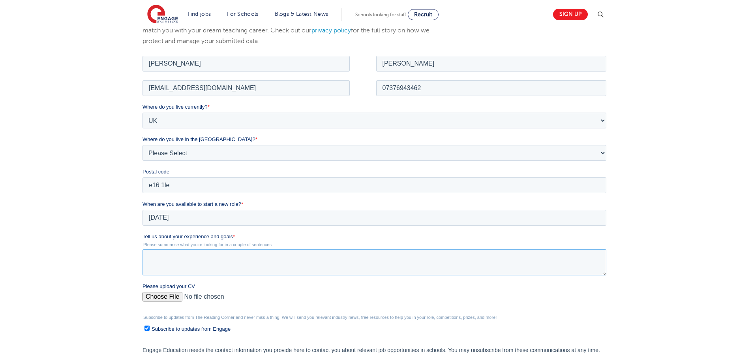
click at [270, 269] on textarea "Tell us about your experience and goals *" at bounding box center [375, 262] width 464 height 26
click at [225, 256] on textarea "11 years experience sen d" at bounding box center [375, 262] width 464 height 26
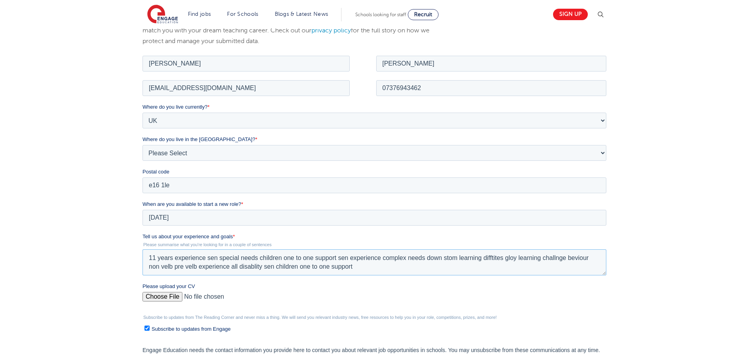
type textarea "11 years experience sen special needs children one to one support sen experienc…"
click at [145, 294] on input "Please upload your CV" at bounding box center [375, 300] width 464 height 16
type input "C:\fakepath\Aaron F. CV (1) (4) (25) (2)1111 (3) (4)222222 (1) (18) (7) (55) (1…"
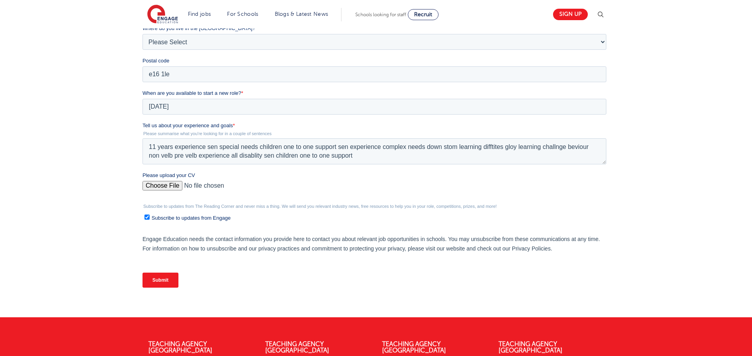
scroll to position [235, 0]
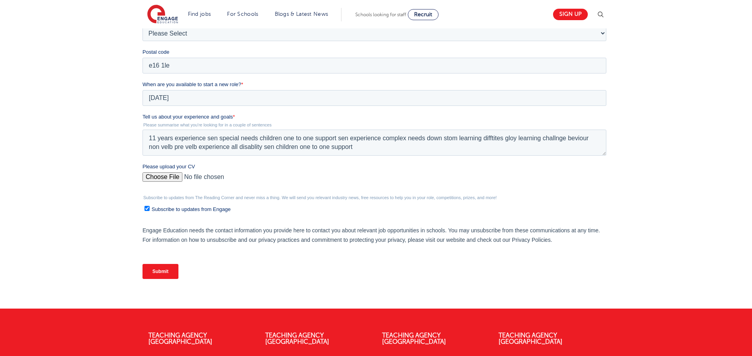
click at [166, 278] on input "Submit" at bounding box center [161, 271] width 36 height 15
click at [167, 272] on input "Submit" at bounding box center [161, 271] width 36 height 15
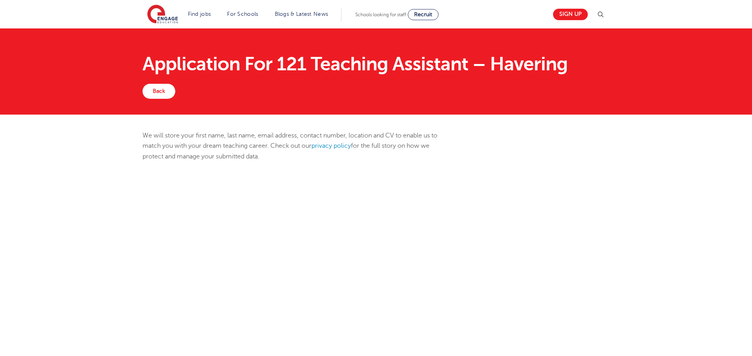
scroll to position [235, 0]
